Goal: Task Accomplishment & Management: Manage account settings

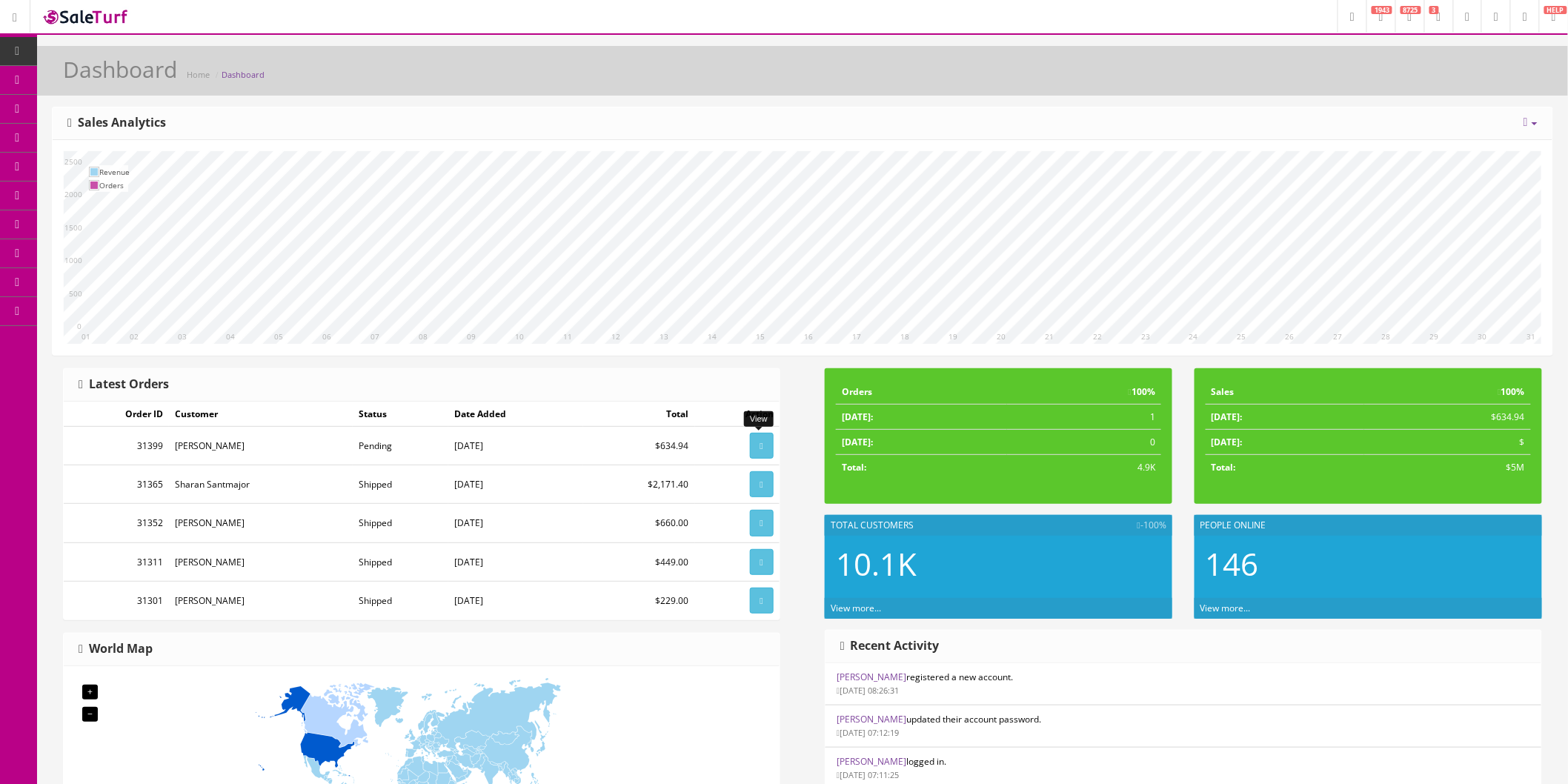
click at [762, 450] on icon at bounding box center [762, 447] width 3 height 9
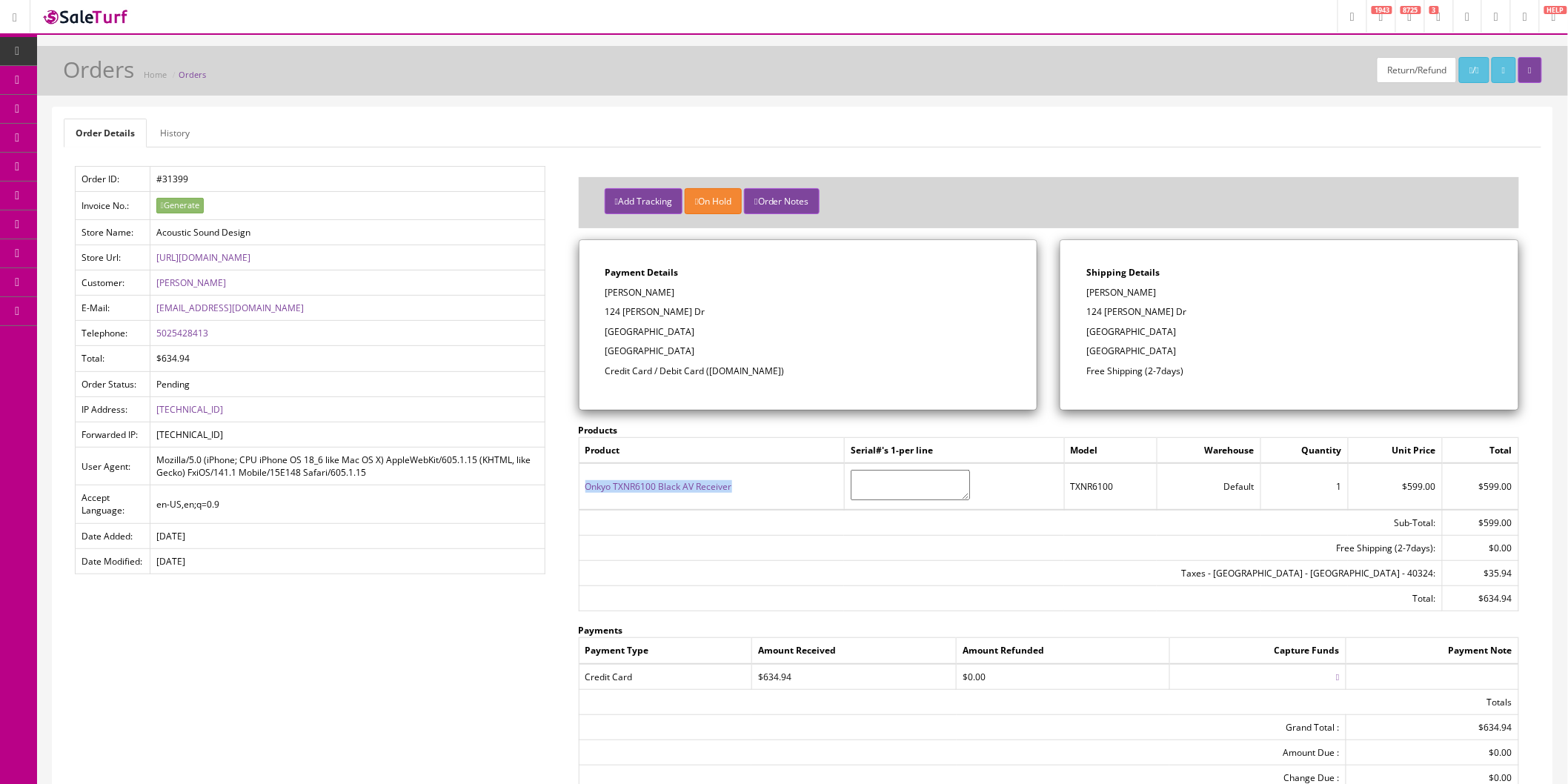
drag, startPoint x: 741, startPoint y: 492, endPoint x: 588, endPoint y: 493, distance: 153.0
click at [588, 493] on td "Onkyo TXNR6100 Black AV Receiver" at bounding box center [712, 486] width 266 height 46
copy link "Onkyo TXNR6100 Black AV Receiver"
click at [86, 80] on icon at bounding box center [78, 79] width 16 height 12
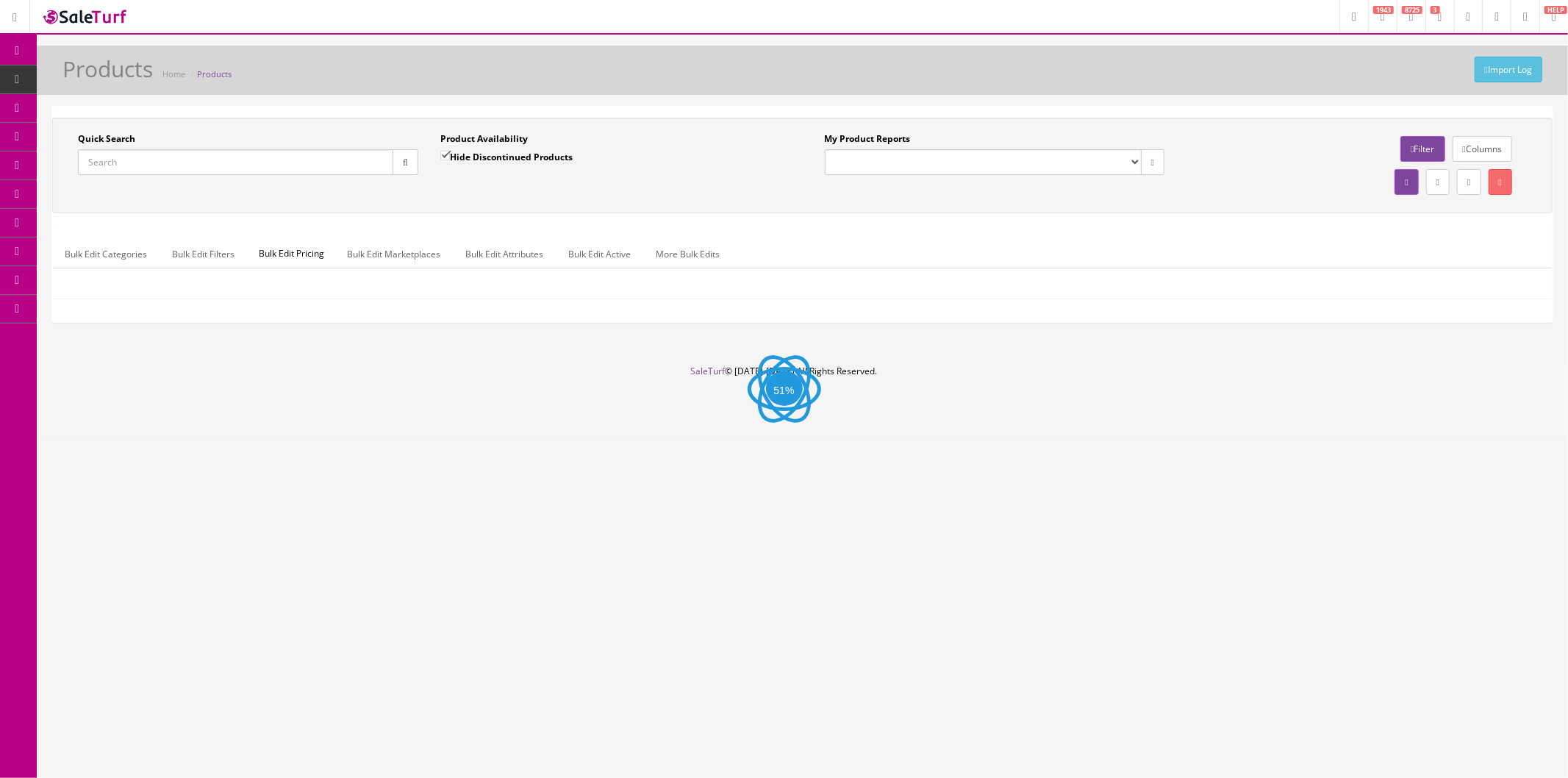
click at [259, 159] on input "Quick Search" at bounding box center [236, 162] width 315 height 26
paste input "Onkyo TXNR6100 Black AV Receiver"
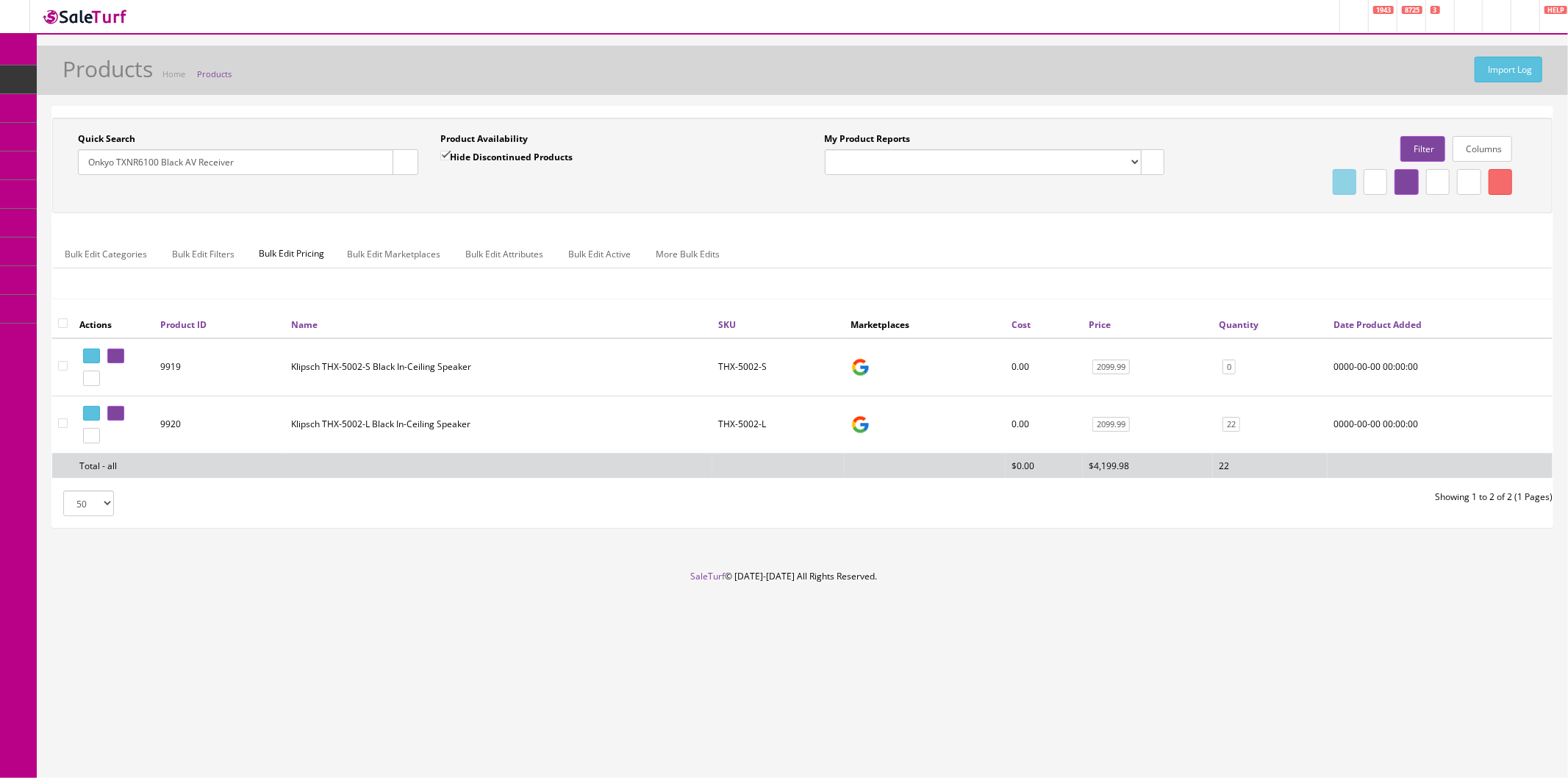
type input "Onkyo TXNR6100 Black AV Receiver"
click at [409, 166] on button "button" at bounding box center [405, 162] width 26 height 26
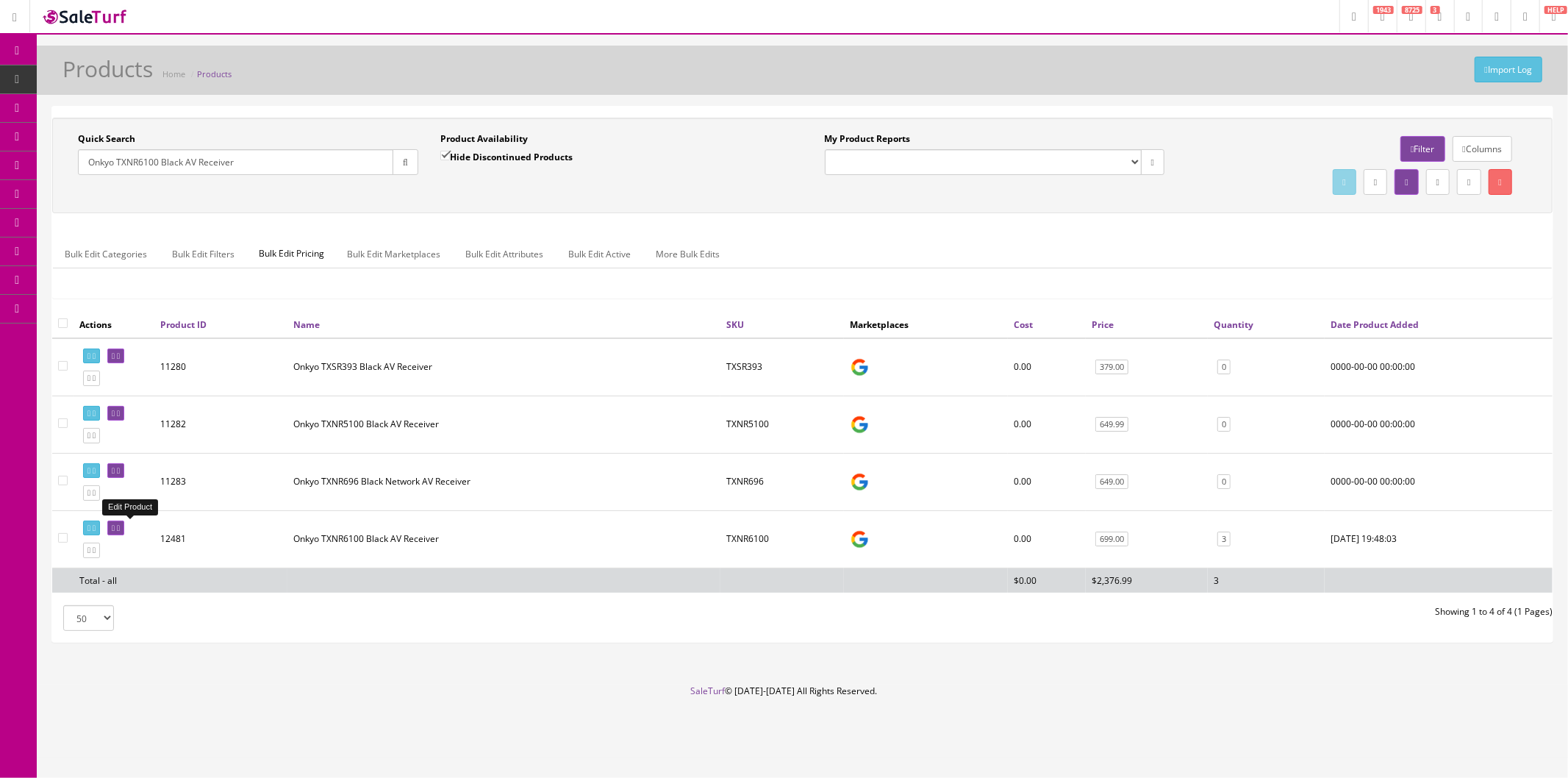
click at [120, 531] on icon at bounding box center [118, 528] width 3 height 8
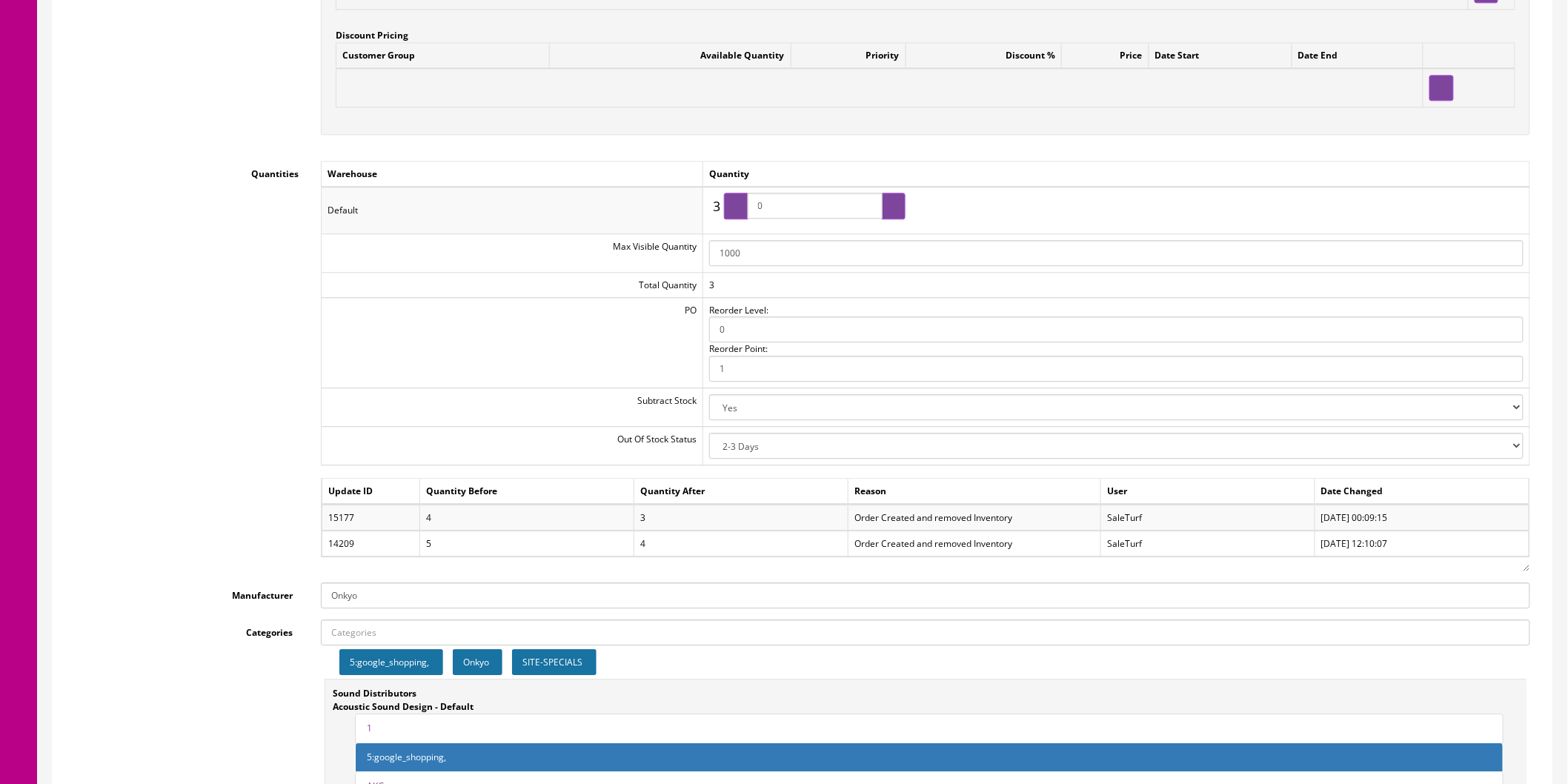
scroll to position [1564, 0]
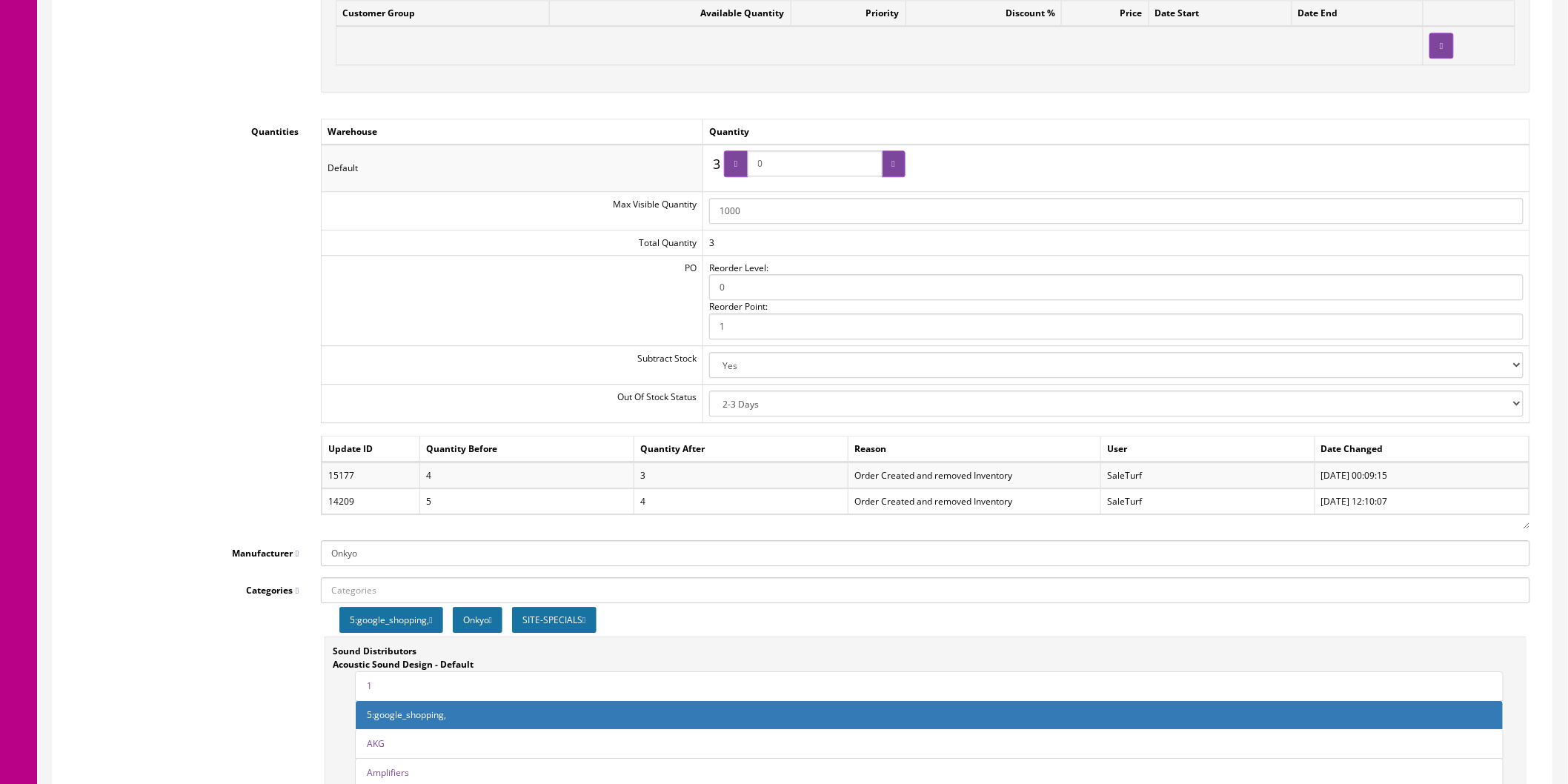
click at [1513, 404] on select "2-3 Days Discontinued (Hide From Search) In Stock Out Of Stock Out Of Stock (Hi…" at bounding box center [1117, 403] width 815 height 26
select select "10"
click at [711, 392] on select "2-3 Days Discontinued (Hide From Search) In Stock Out Of Stock Out Of Stock (Hi…" at bounding box center [1117, 403] width 815 height 26
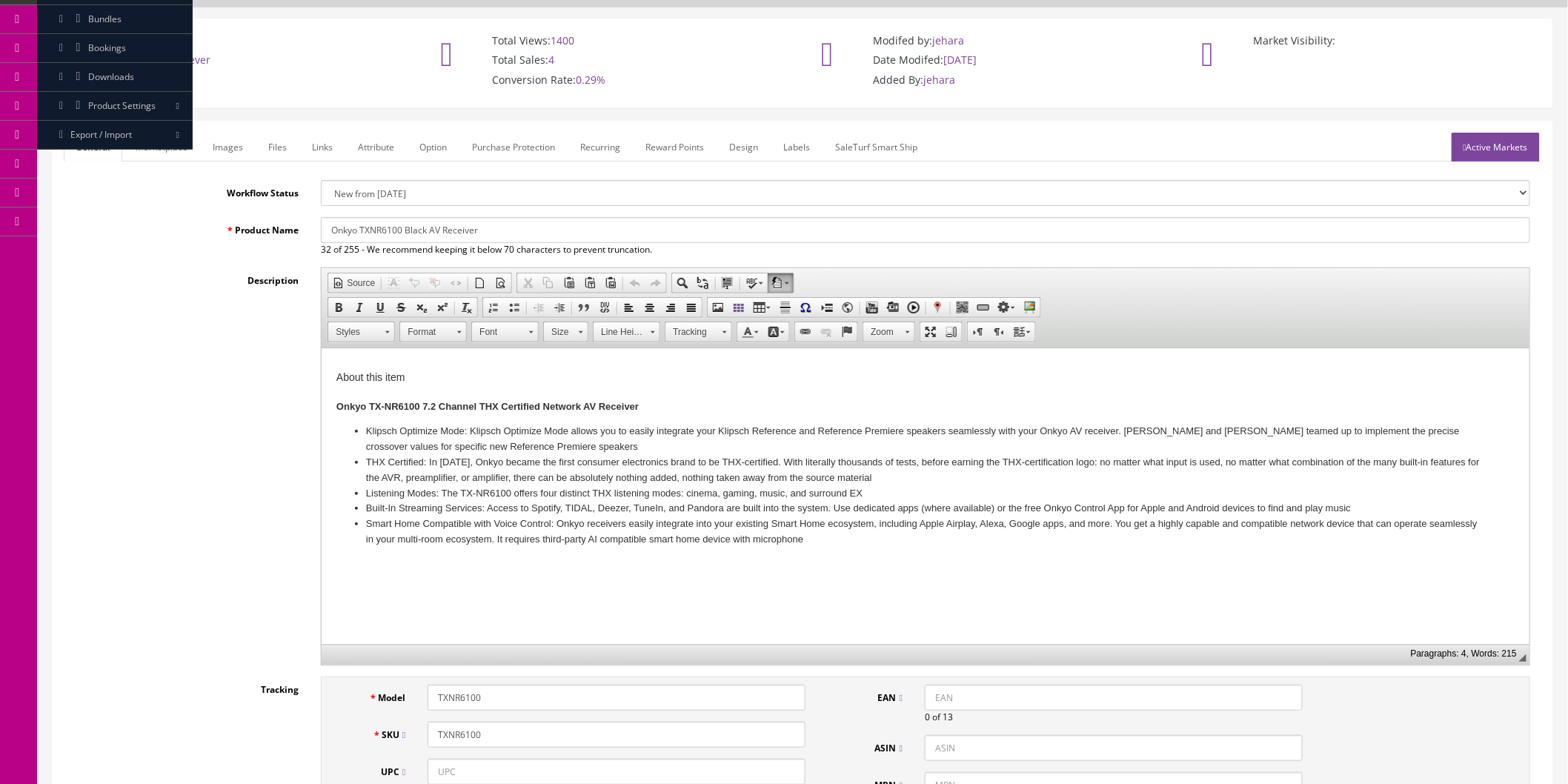
scroll to position [0, 0]
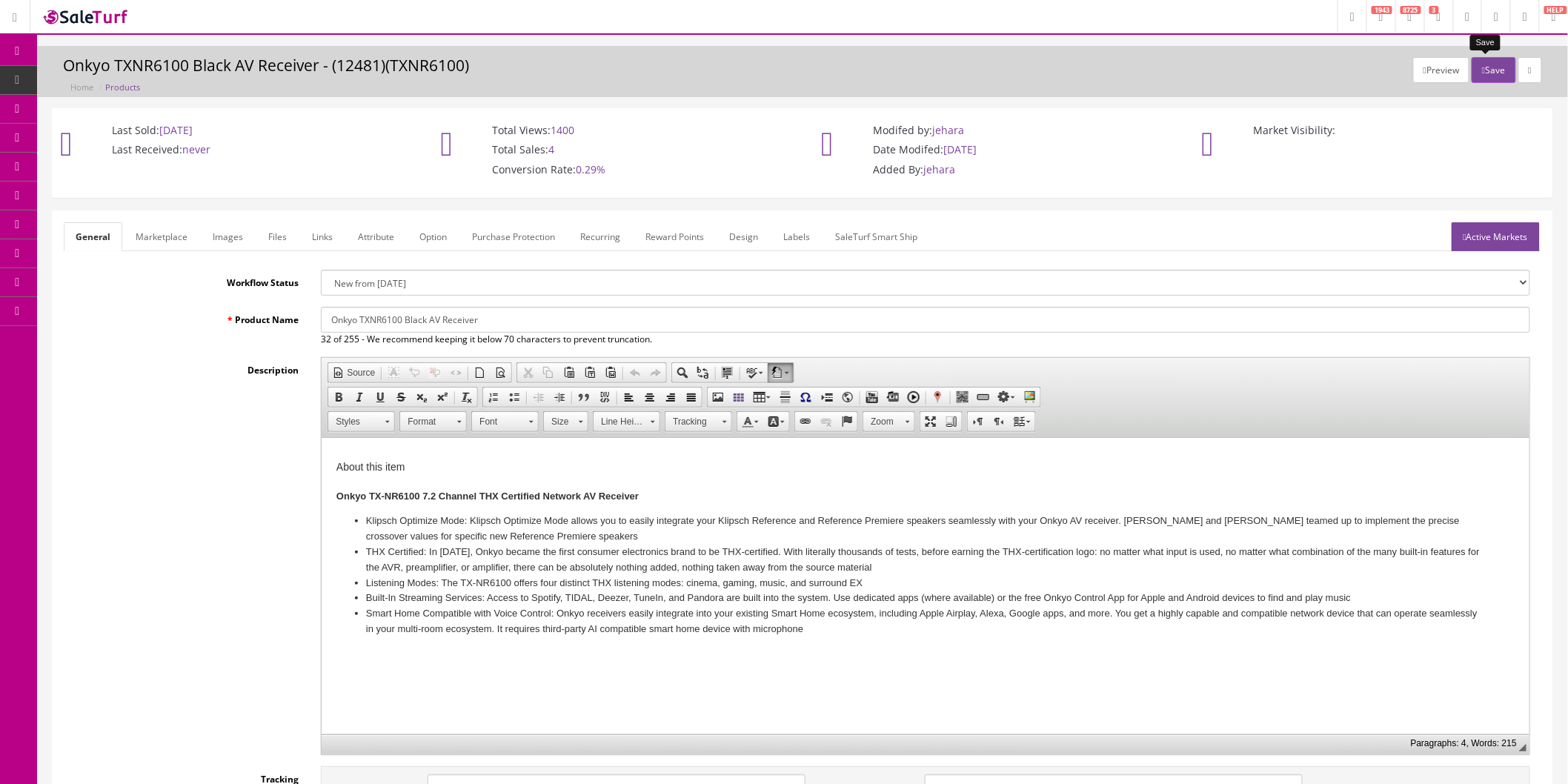
click at [1492, 72] on button "Save" at bounding box center [1494, 70] width 44 height 26
